Goal: Navigation & Orientation: Find specific page/section

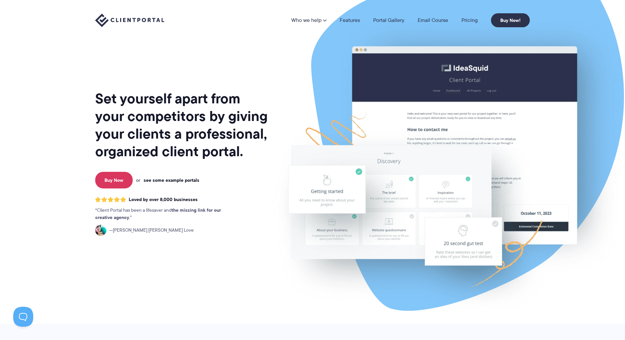
click at [164, 180] on link "see some example portals" at bounding box center [172, 180] width 56 height 6
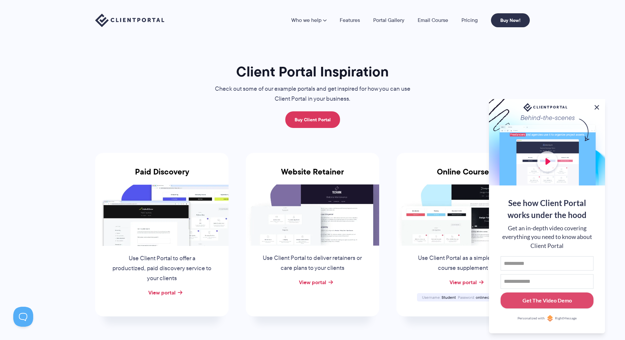
click at [598, 103] on button at bounding box center [597, 107] width 8 height 8
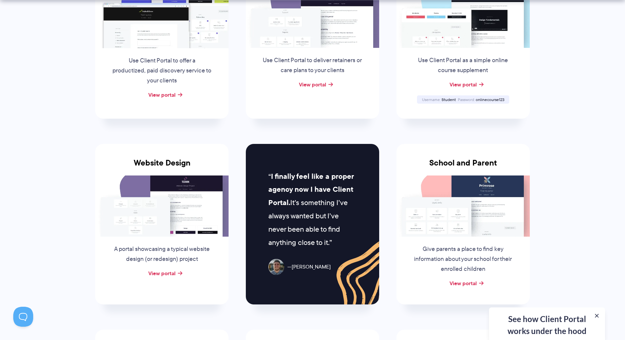
scroll to position [219, 0]
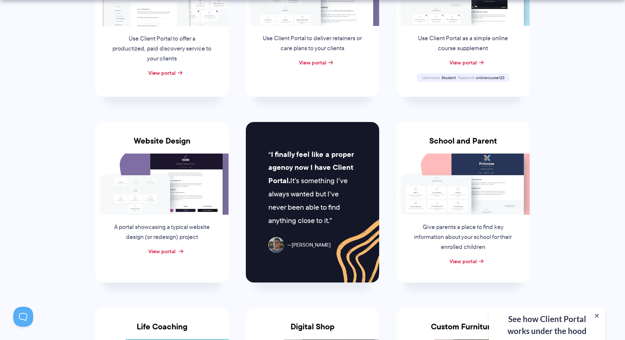
click at [162, 251] on link "View portal" at bounding box center [161, 251] width 27 height 8
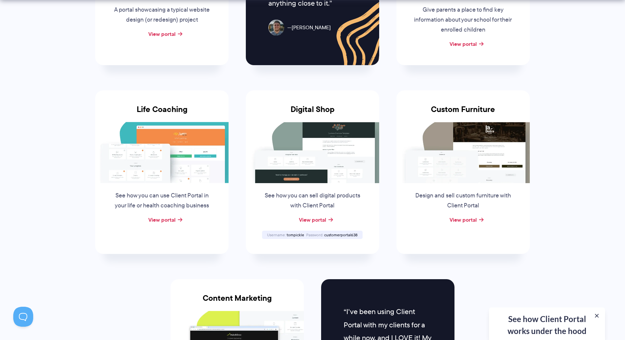
scroll to position [441, 0]
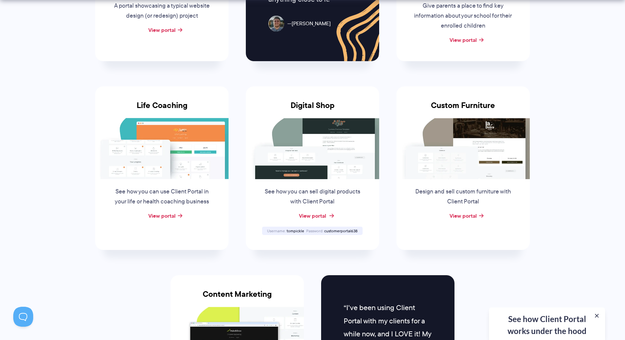
click at [317, 215] on link "View portal" at bounding box center [312, 215] width 27 height 8
drag, startPoint x: 304, startPoint y: 230, endPoint x: 287, endPoint y: 231, distance: 16.6
click at [287, 231] on span "tompickle" at bounding box center [296, 231] width 18 height 6
copy span "tompickle"
drag, startPoint x: 325, startPoint y: 231, endPoint x: 358, endPoint y: 231, distance: 32.9
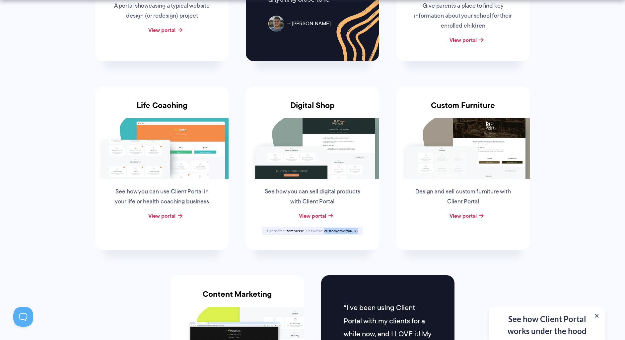
click at [358, 231] on div "Password customerportal638" at bounding box center [331, 230] width 53 height 4
copy span "customerportal638"
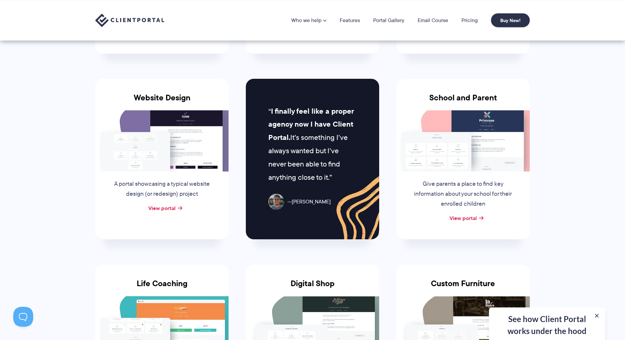
scroll to position [297, 0]
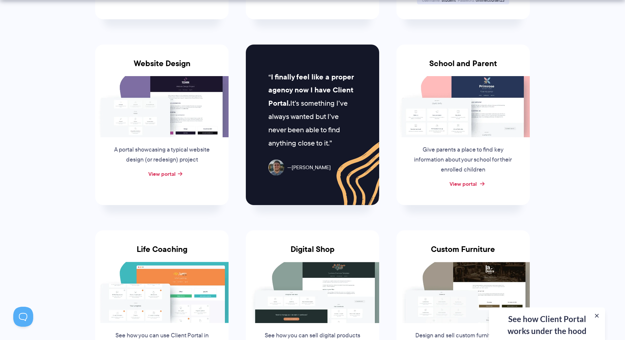
click at [470, 185] on link "View portal" at bounding box center [463, 184] width 27 height 8
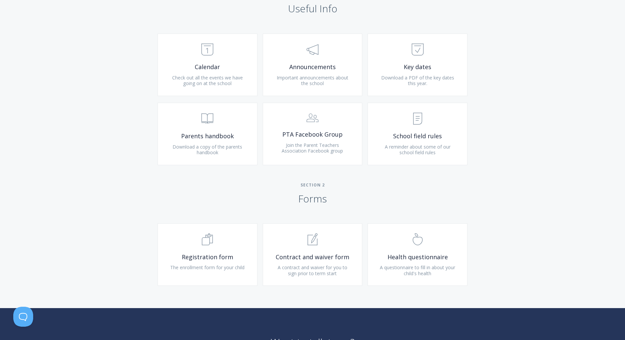
scroll to position [200, 0]
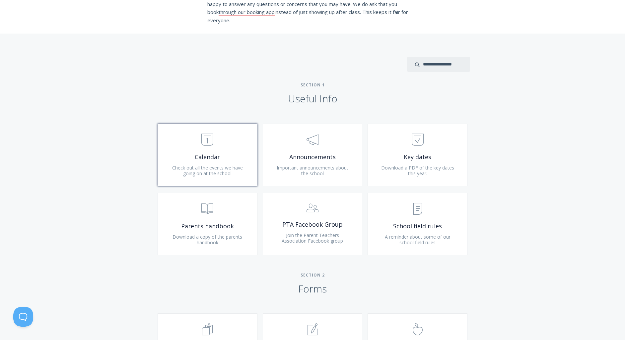
click at [211, 153] on span "Calendar" at bounding box center [207, 157] width 79 height 8
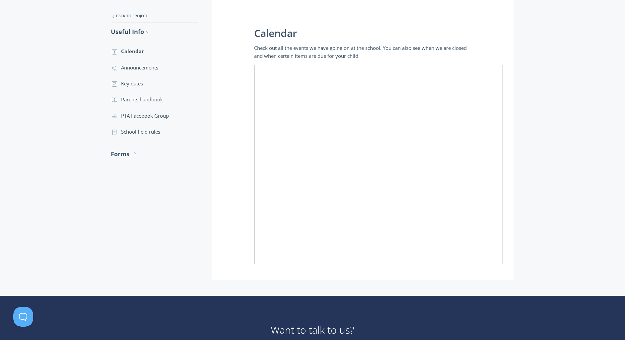
scroll to position [47, 0]
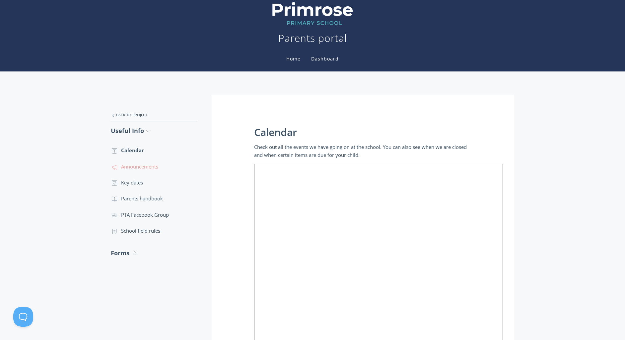
click at [152, 165] on link ".st0{fill:none;stroke:#000000;stroke-width:2;stroke-miterlimit:10;} 3. Communic…" at bounding box center [155, 166] width 88 height 16
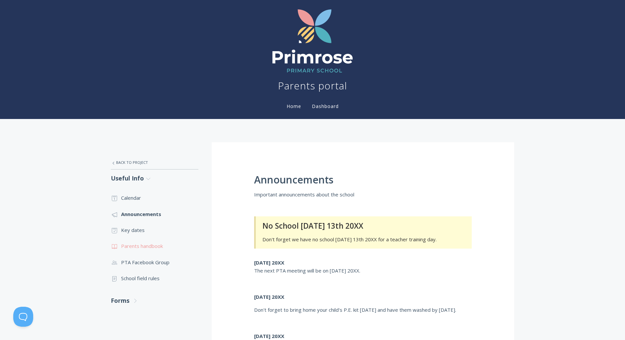
click at [147, 246] on link ".st0{fill:none;stroke:#000000;stroke-width:2;stroke-miterlimit:10;} Untitled-13…" at bounding box center [155, 246] width 88 height 16
